Goal: Information Seeking & Learning: Learn about a topic

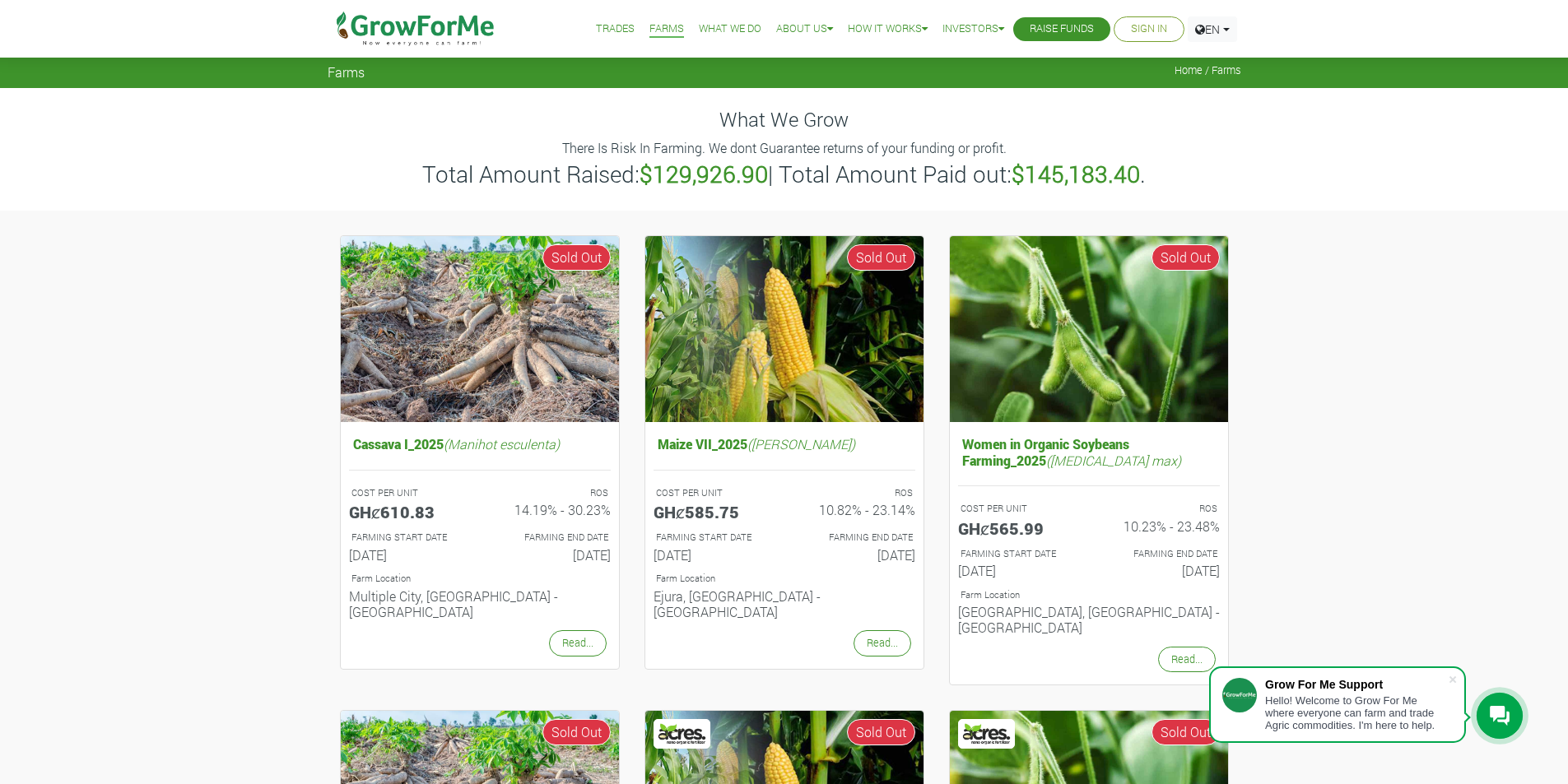
click at [720, 23] on link "What We Do" at bounding box center [730, 29] width 62 height 17
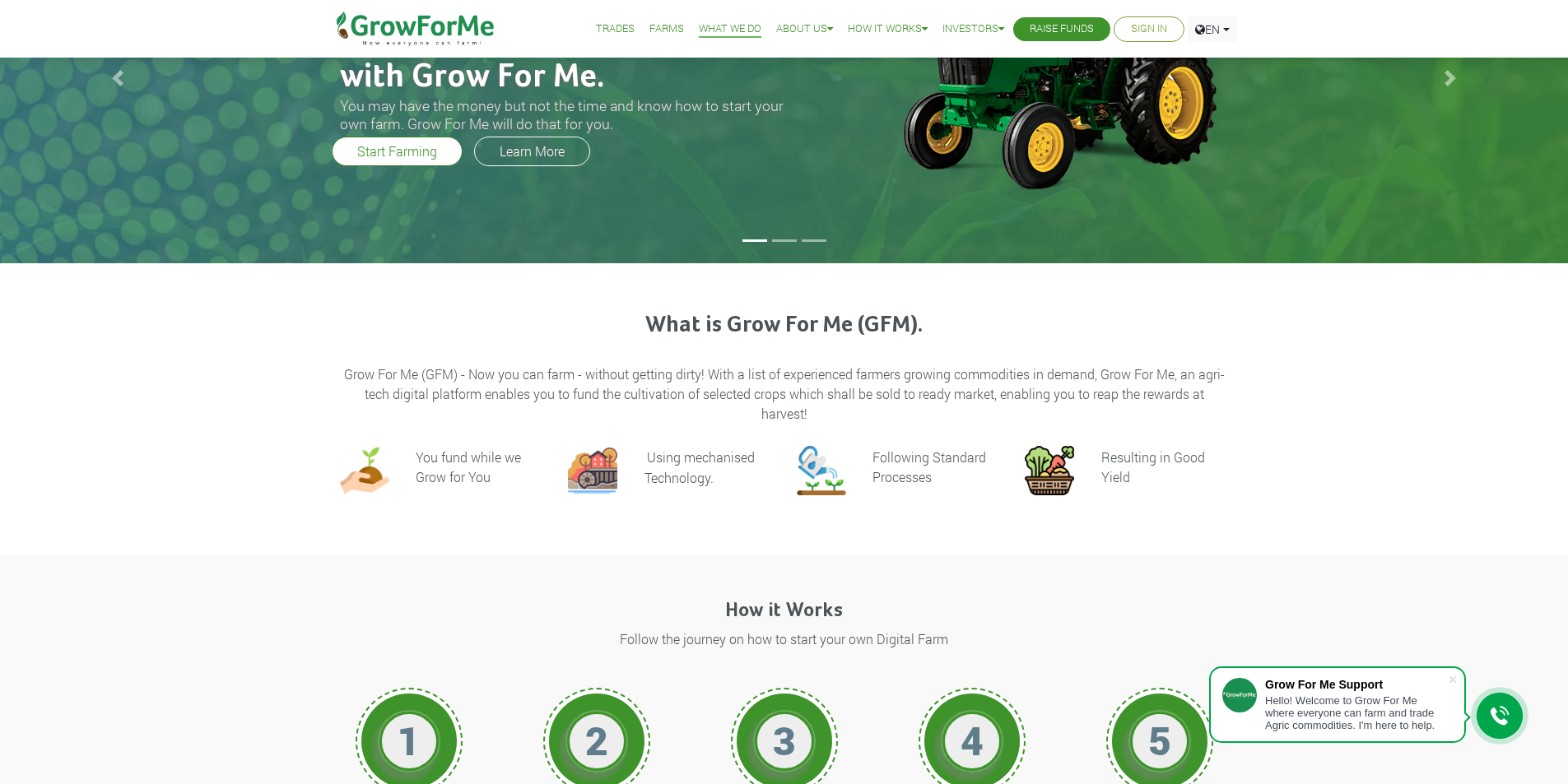
scroll to position [247, 0]
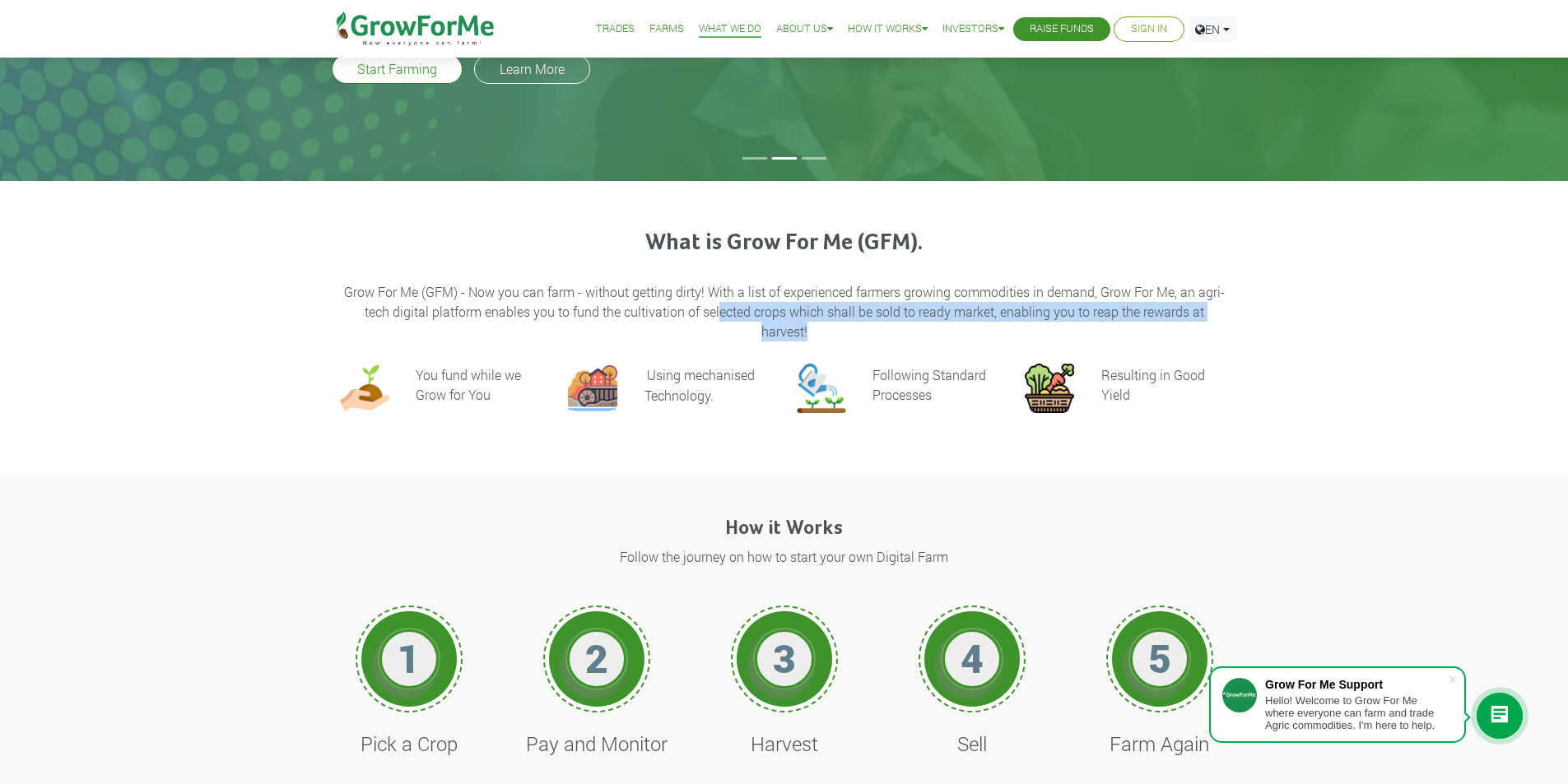
drag, startPoint x: 720, startPoint y: 317, endPoint x: 1081, endPoint y: 323, distance: 361.0
click at [1081, 323] on p "Grow For Me (GFM) - Now you can farm - without getting dirty! With a list of ex…" at bounding box center [784, 311] width 884 height 59
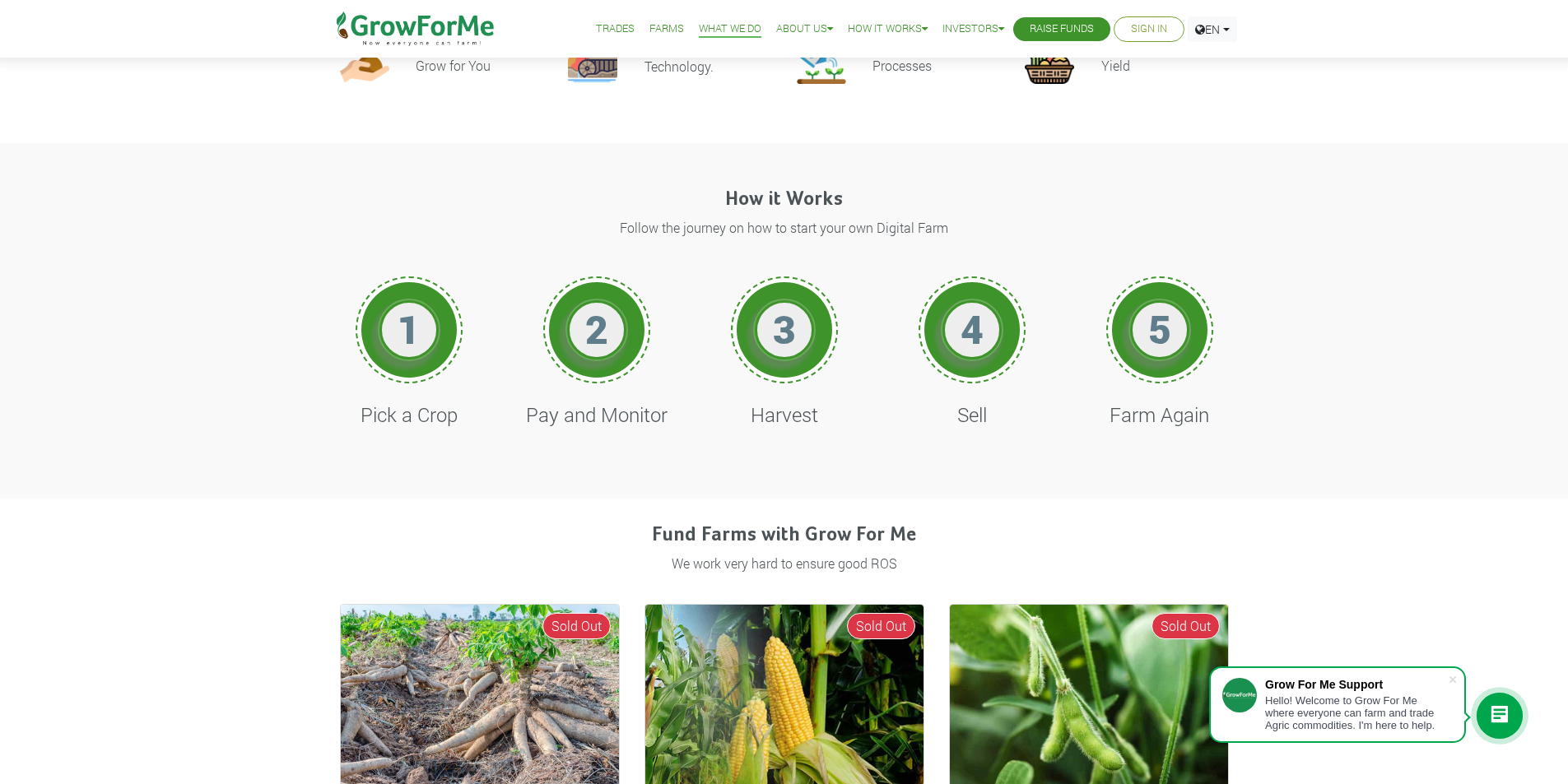
scroll to position [0, 0]
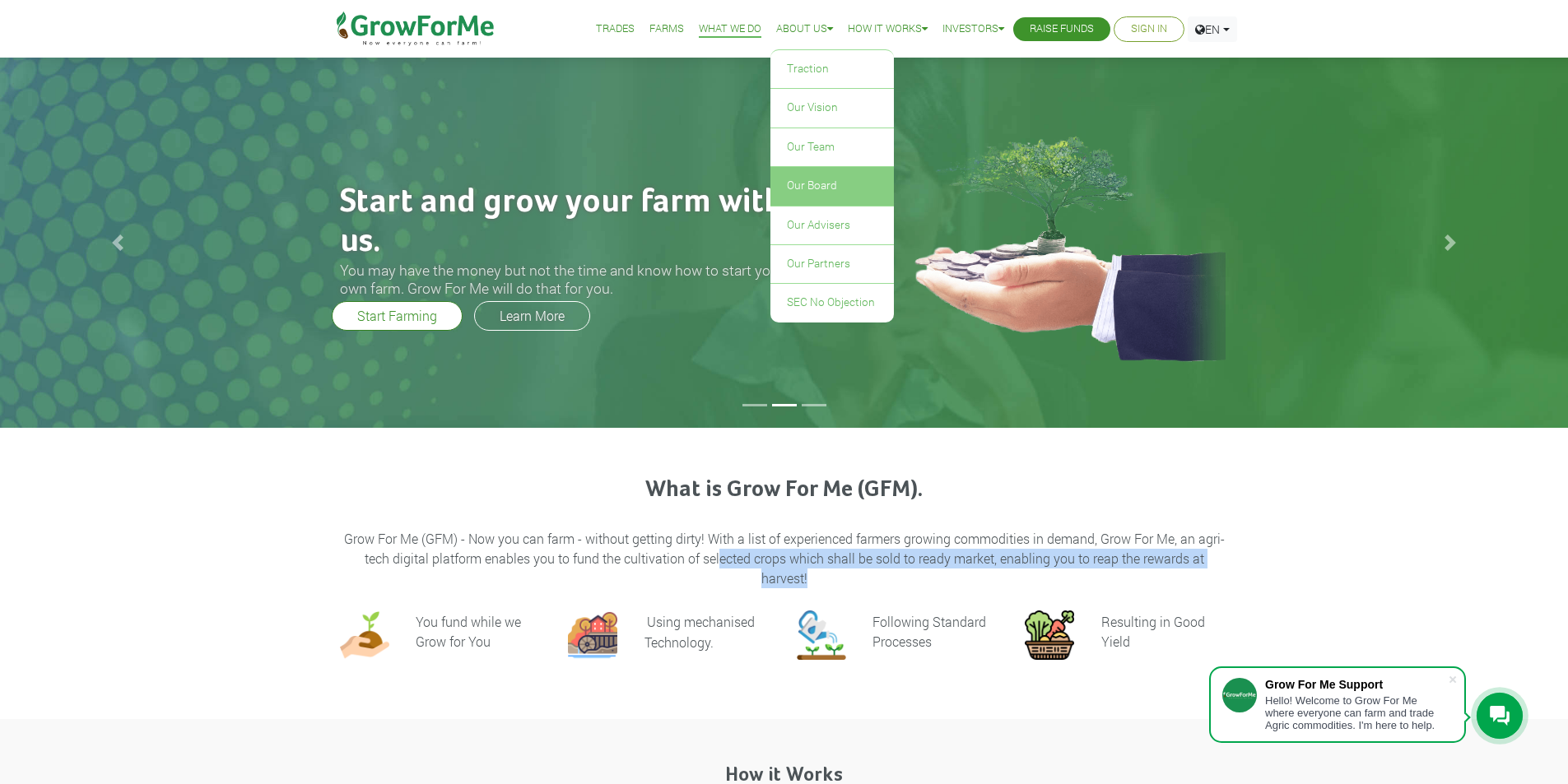
click at [801, 178] on link "Our Board" at bounding box center [832, 186] width 124 height 38
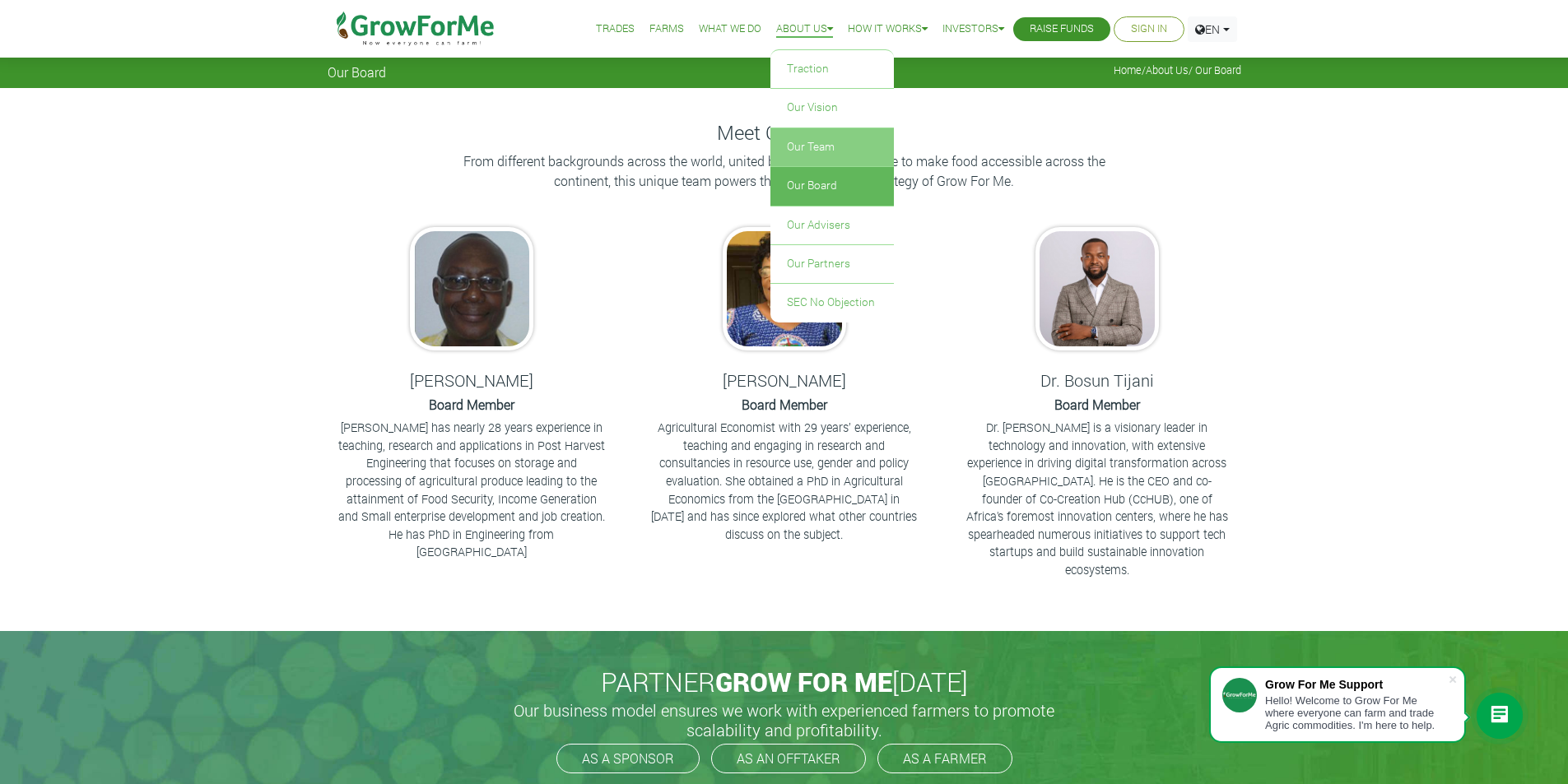
click at [797, 140] on link "Our Team" at bounding box center [832, 147] width 124 height 38
